Goal: Information Seeking & Learning: Learn about a topic

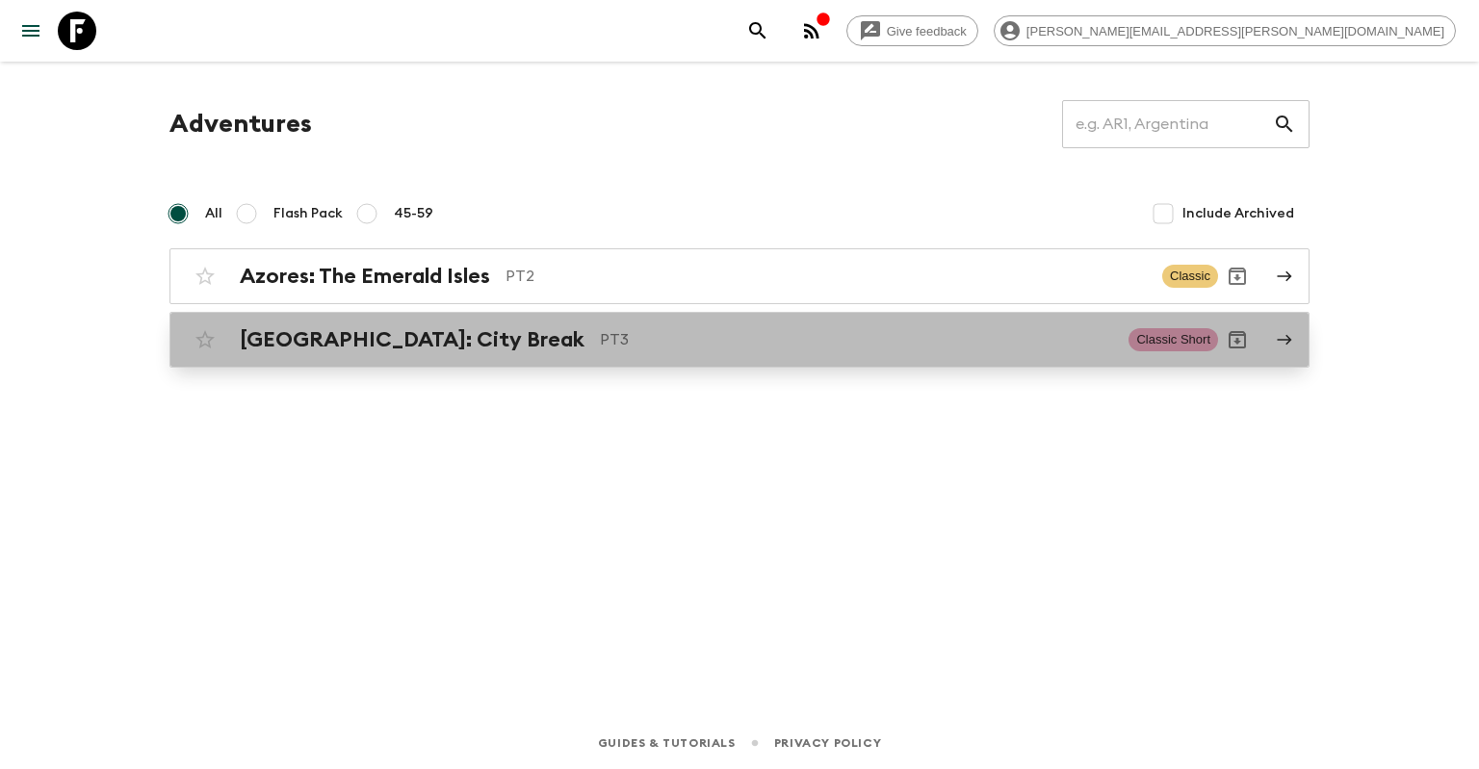
click at [471, 356] on div "[GEOGRAPHIC_DATA]: City Break PT3 Classic Short" at bounding box center [702, 340] width 1032 height 39
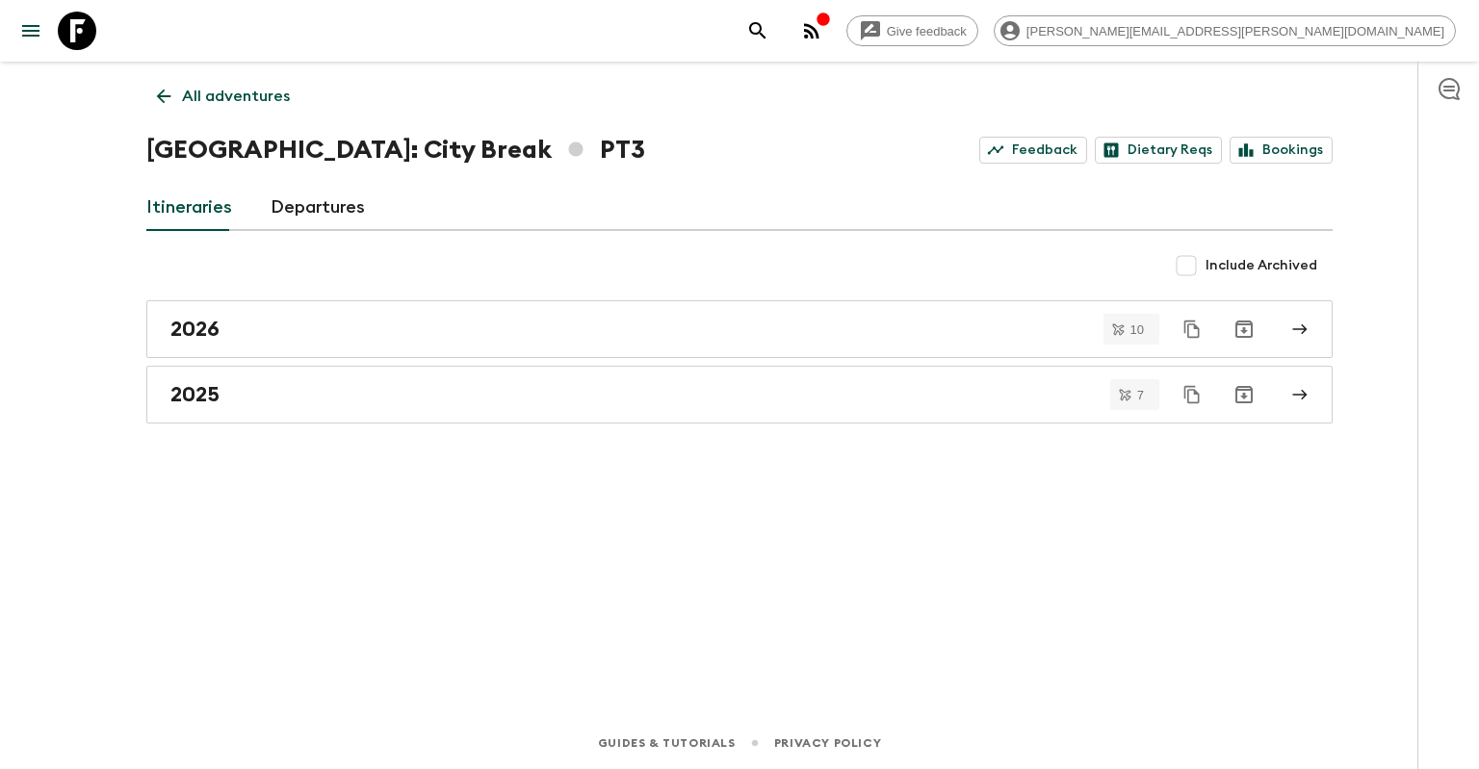
click at [438, 426] on div "All adventures Lisbon: City Break PT3 Feedback Dietary Reqs Bookings Itinerarie…" at bounding box center [739, 363] width 1233 height 602
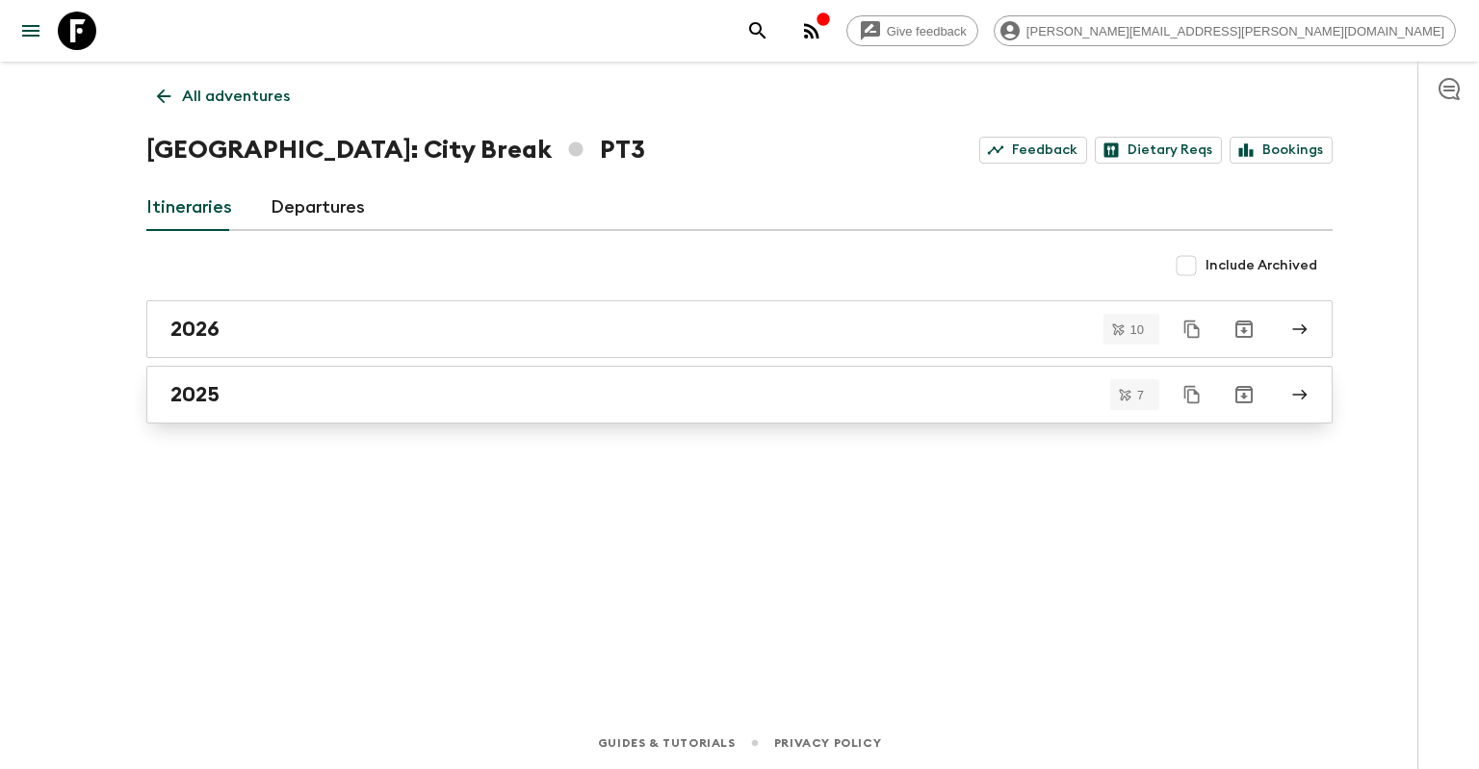
click at [445, 410] on link "2025" at bounding box center [739, 395] width 1186 height 58
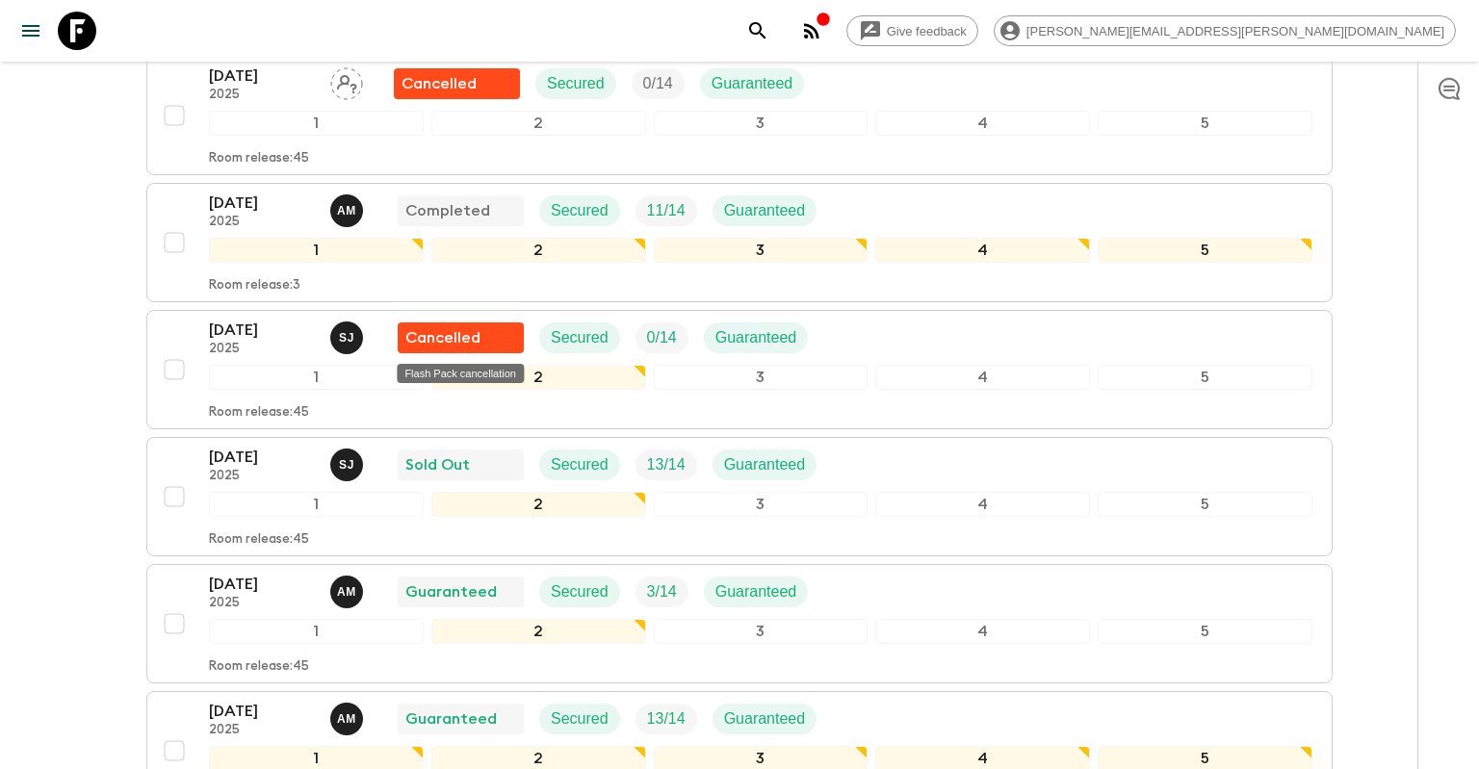
scroll to position [508, 0]
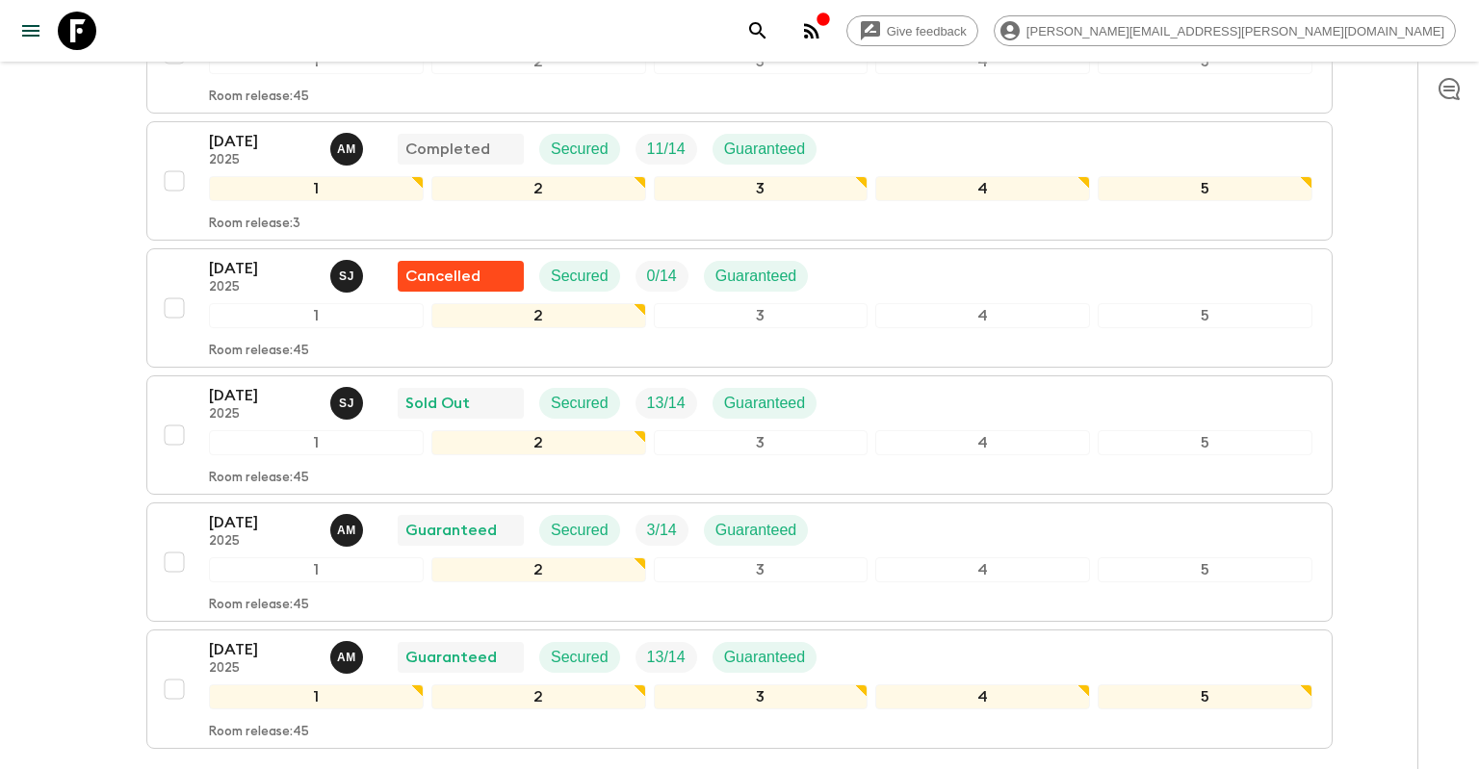
click at [829, 18] on icon "button" at bounding box center [823, 19] width 13 height 13
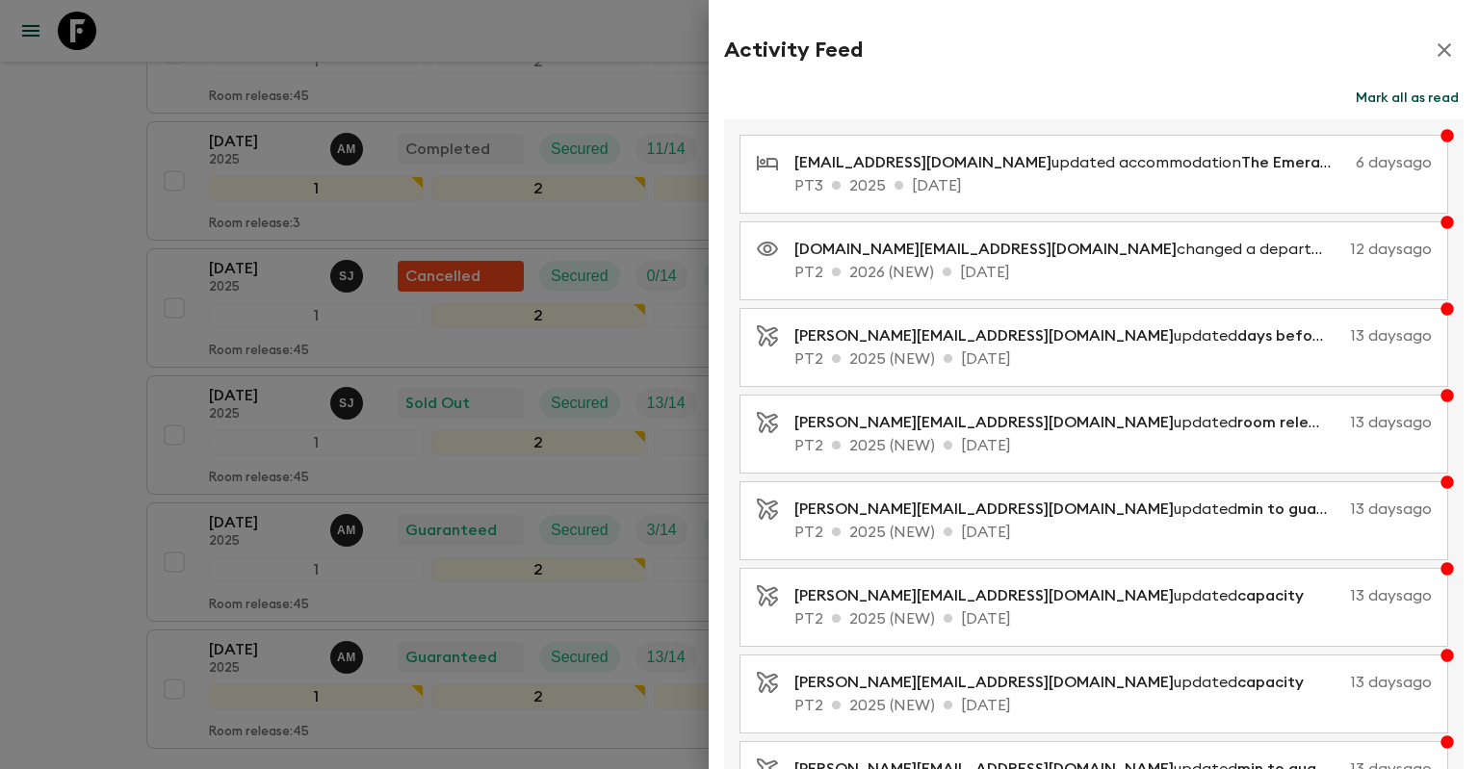
click at [1157, 179] on p "PT3 2025 30 Dec 2025" at bounding box center [1114, 185] width 638 height 23
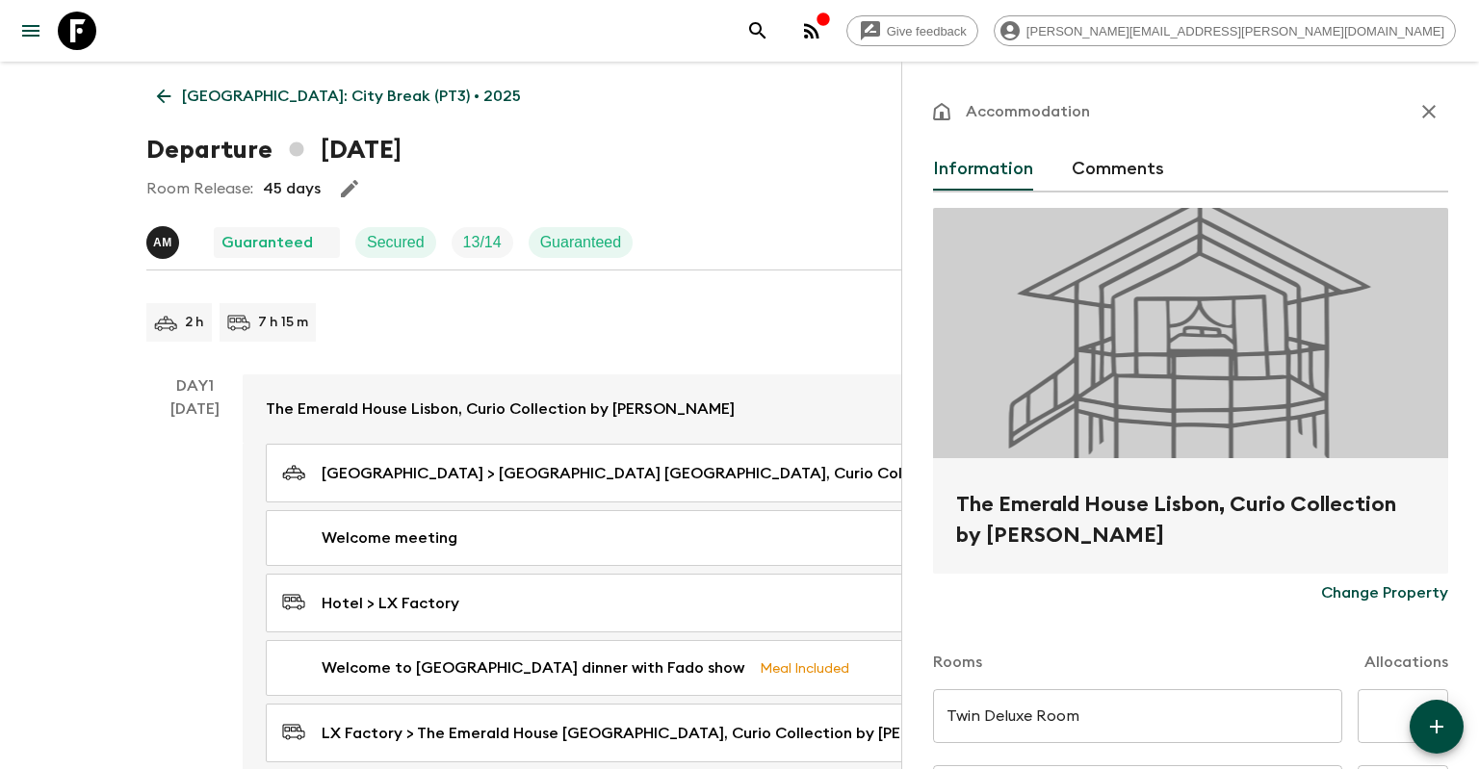
type input "Day 1"
type input "Day 5"
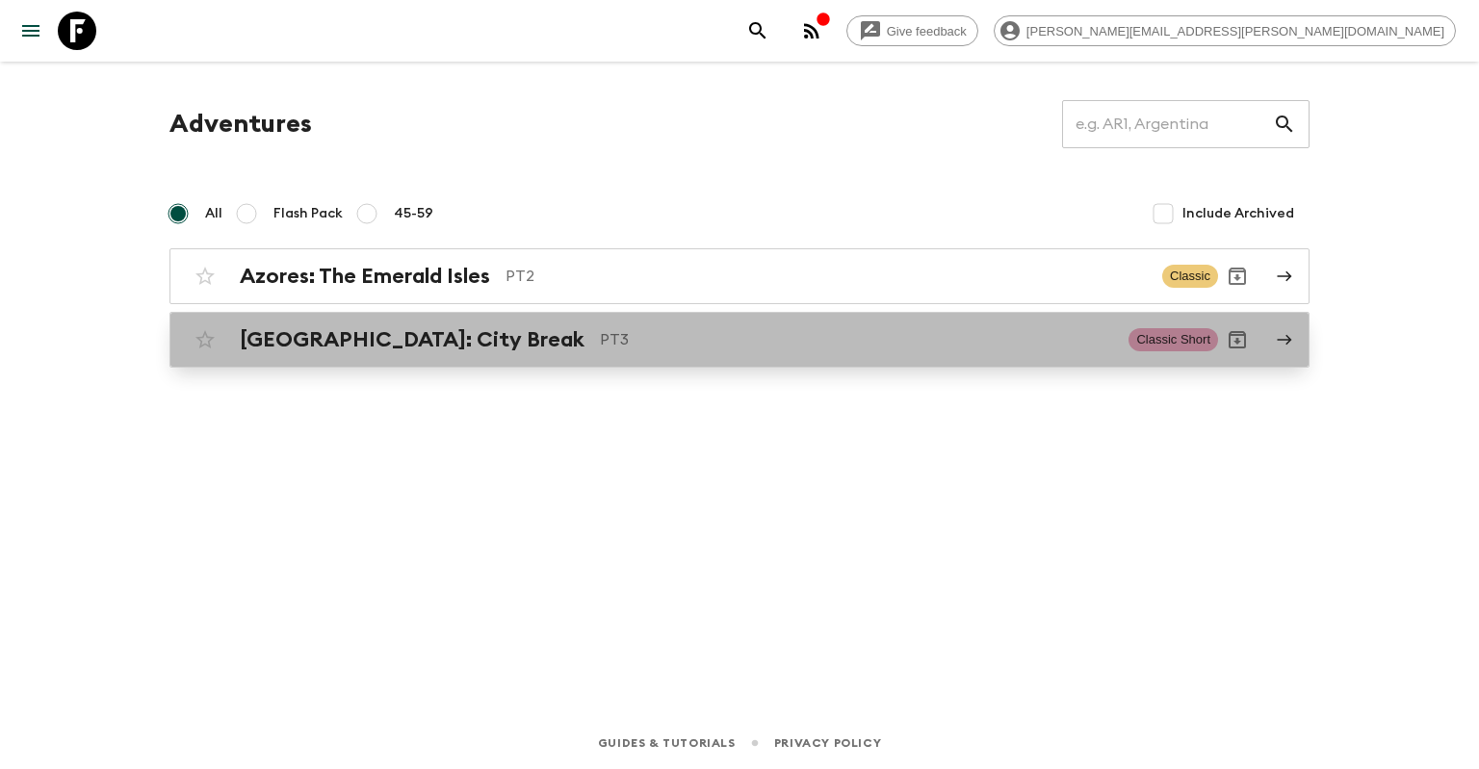
click at [871, 338] on p "PT3" at bounding box center [856, 339] width 513 height 23
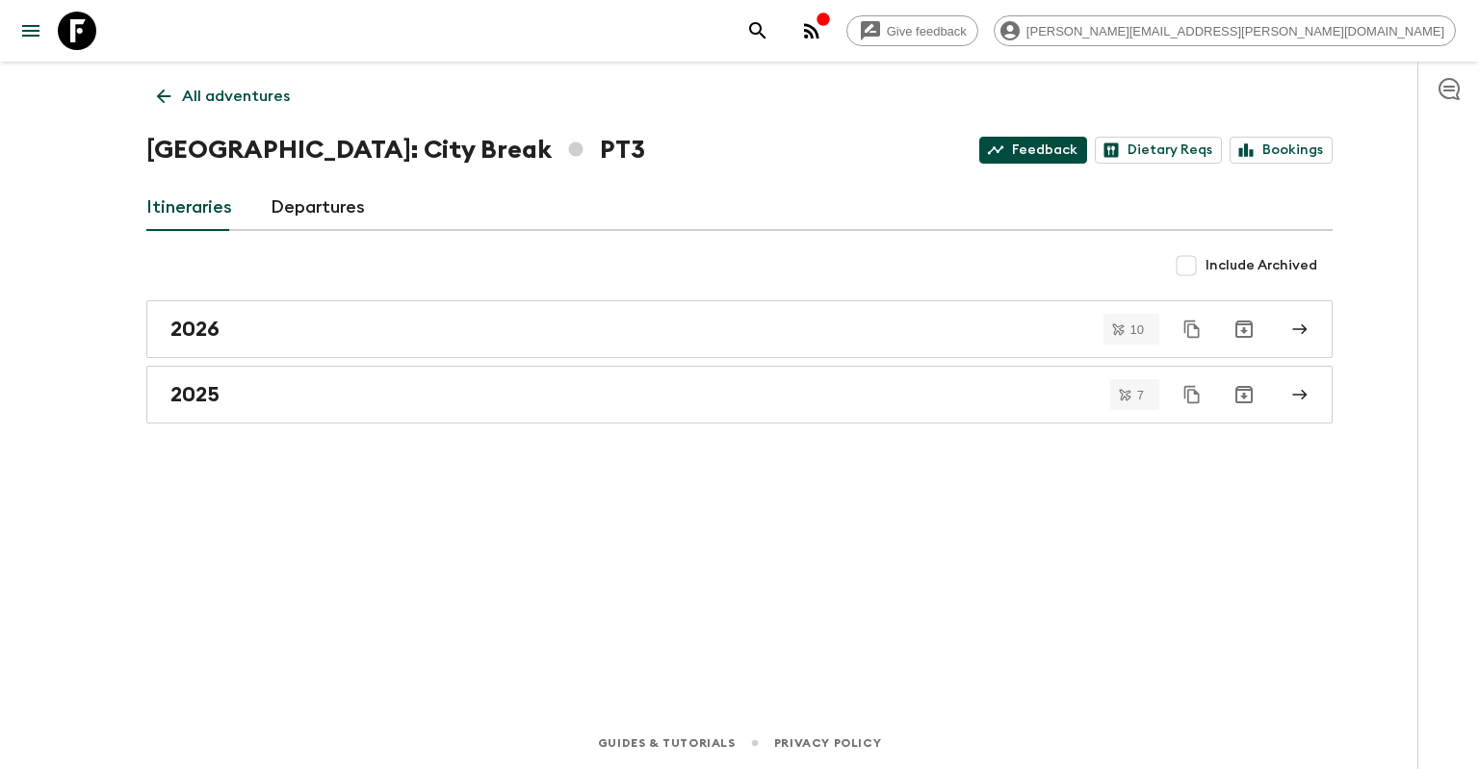
click at [1019, 144] on link "Feedback" at bounding box center [1033, 150] width 108 height 27
